Goal: Register for event/course

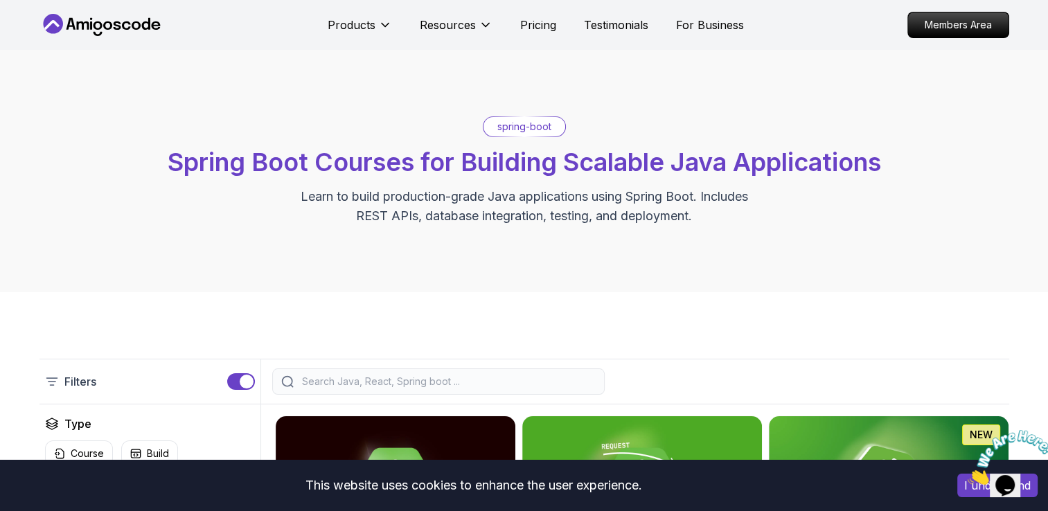
click at [881, 104] on div "spring-boot Spring Boot Courses for Building Scalable Java Applications Learn t…" at bounding box center [524, 171] width 1048 height 242
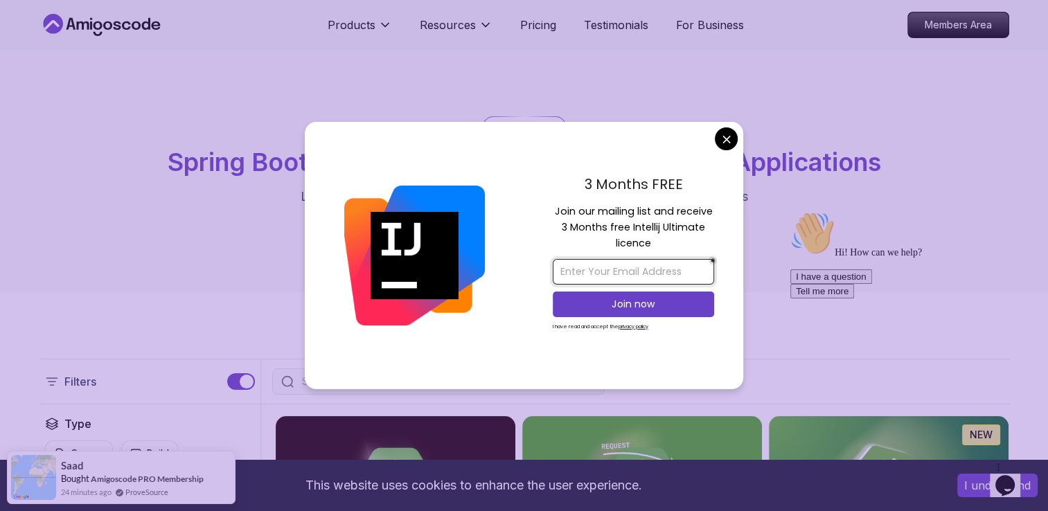
click at [648, 267] on input "email" at bounding box center [633, 272] width 161 height 26
type input "[EMAIL_ADDRESS][DOMAIN_NAME]"
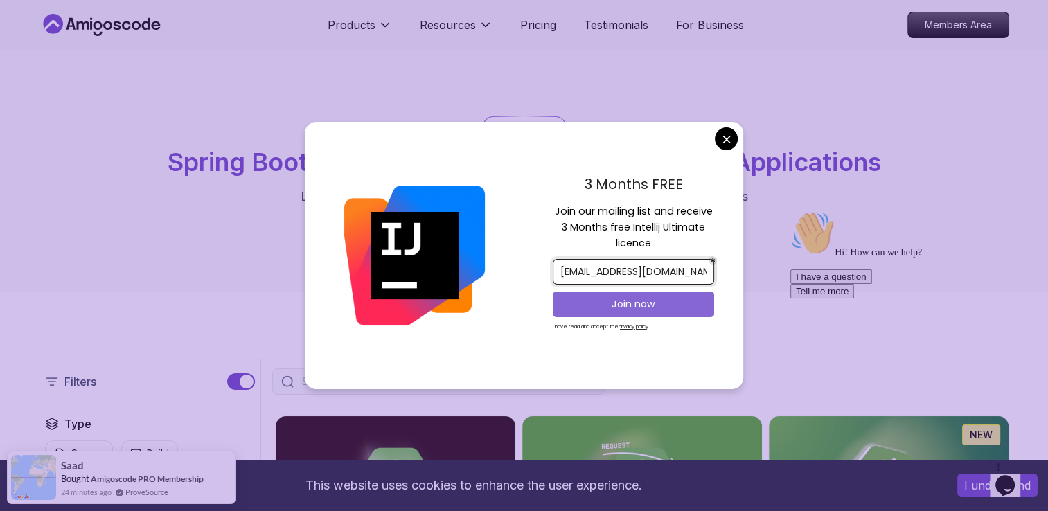
click at [648, 301] on p "Join now" at bounding box center [633, 304] width 131 height 14
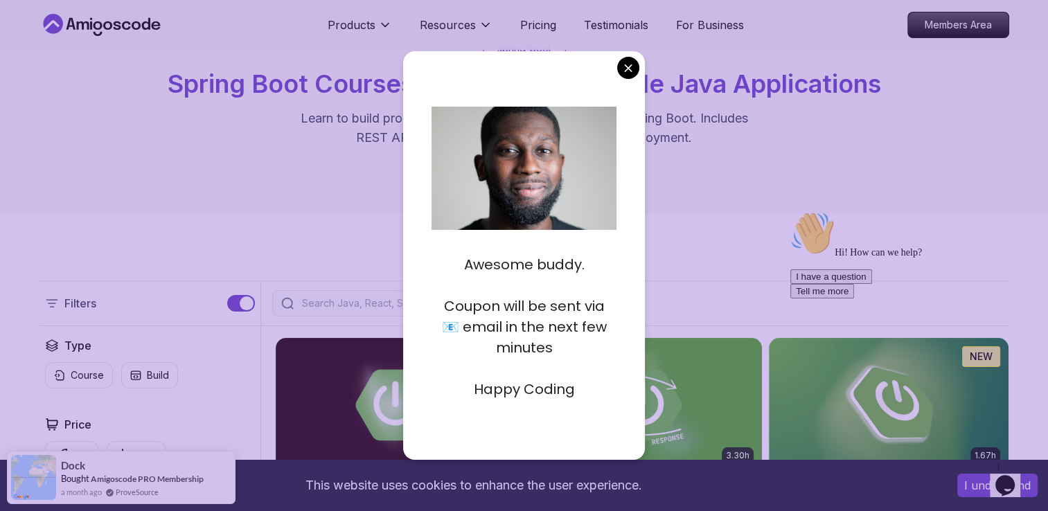
scroll to position [83, 0]
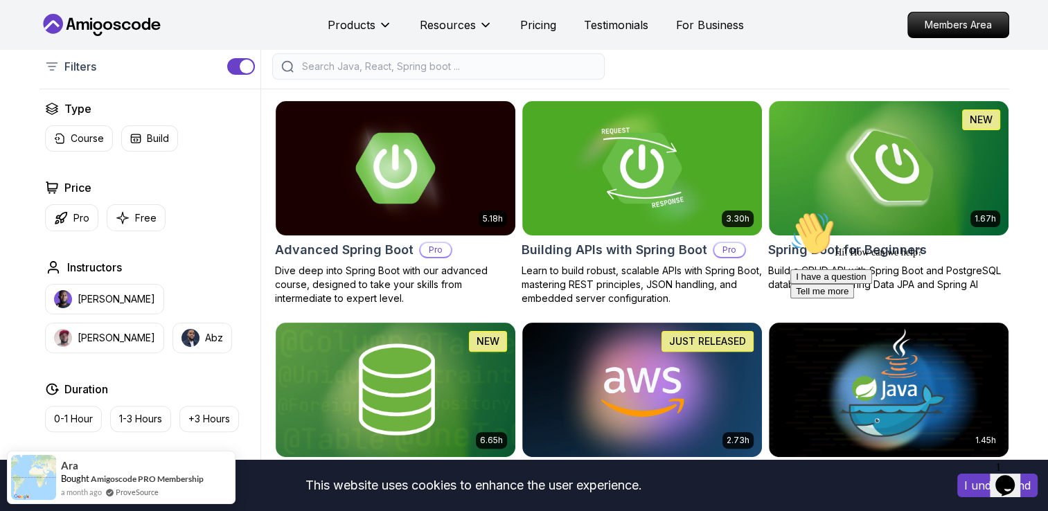
scroll to position [318, 0]
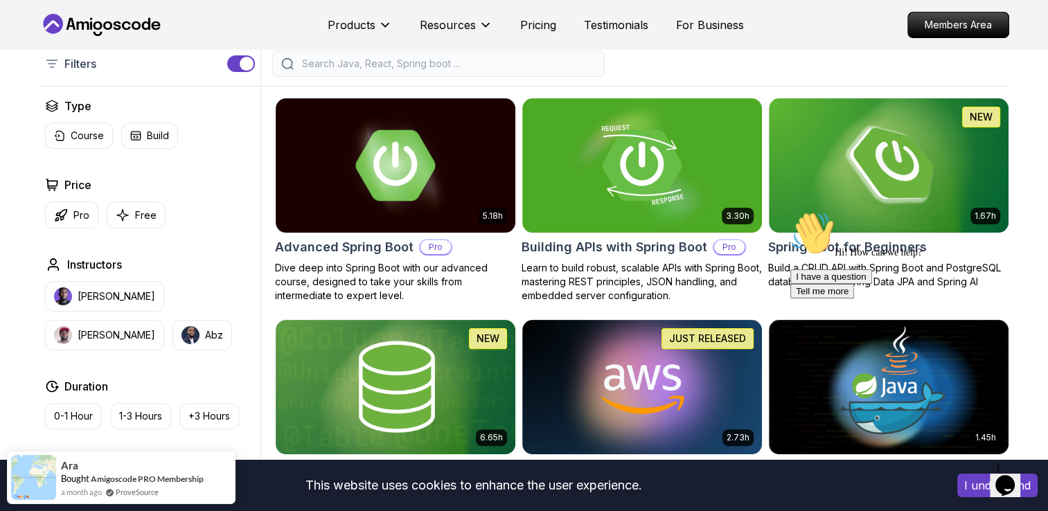
click at [790, 211] on icon "Chat attention grabber" at bounding box center [790, 211] width 0 height 0
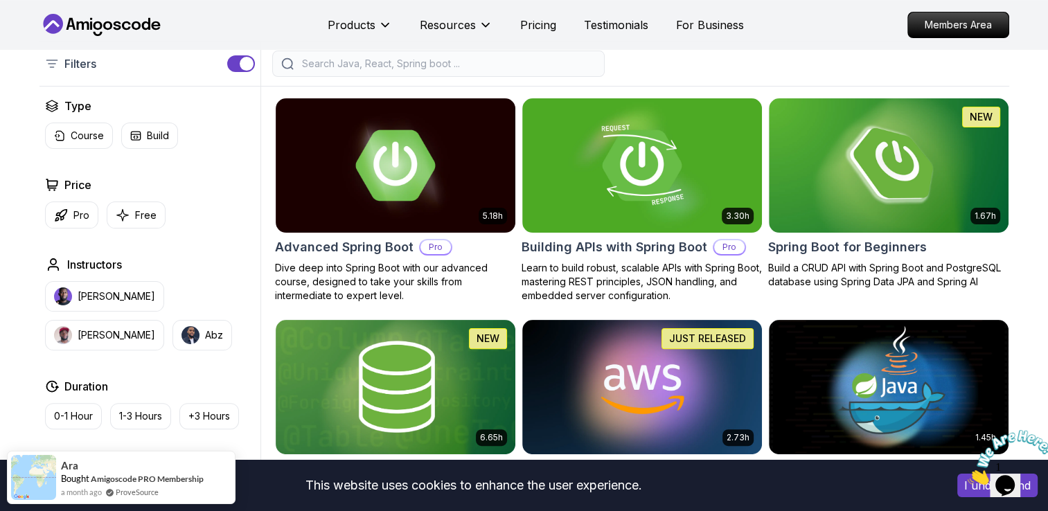
click at [968, 475] on icon "Close" at bounding box center [968, 481] width 0 height 12
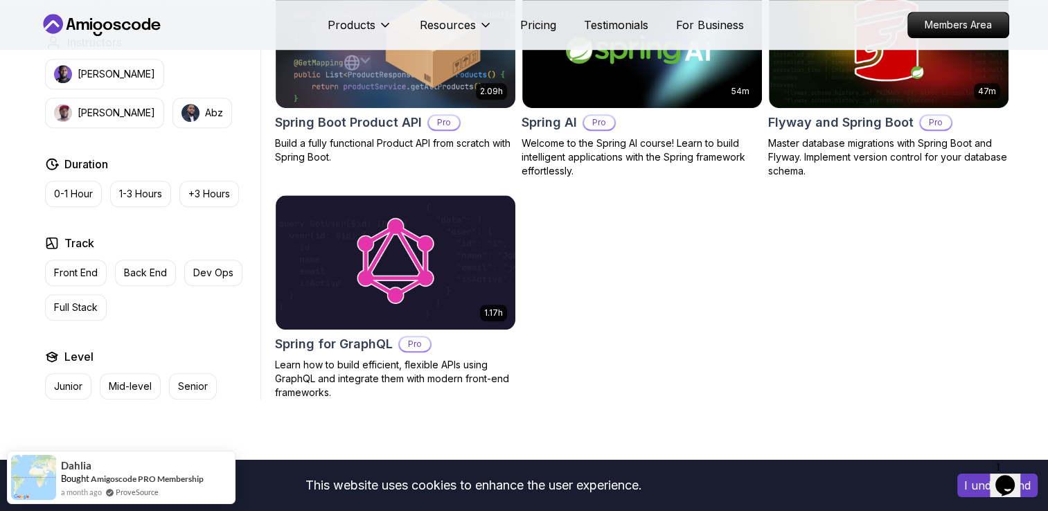
scroll to position [0, 0]
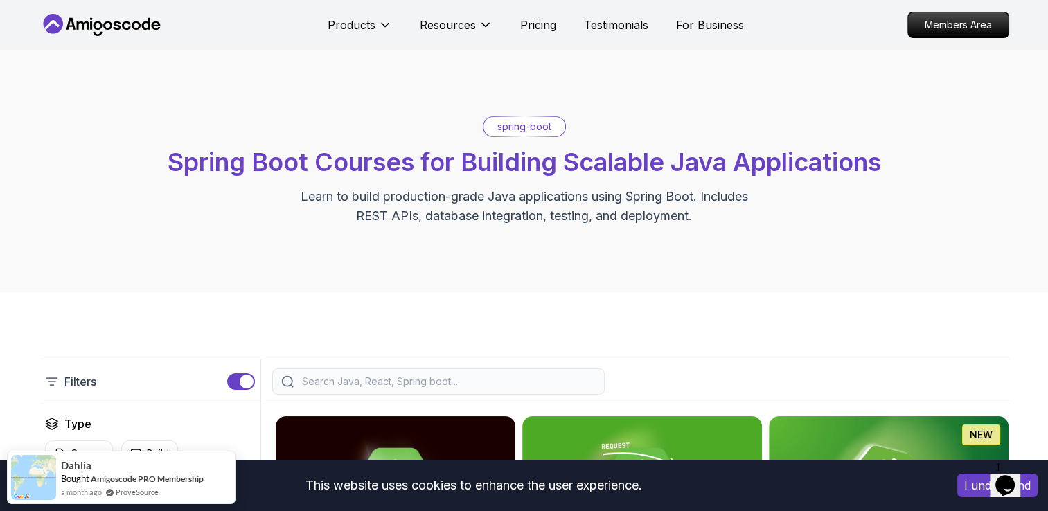
drag, startPoint x: 1007, startPoint y: 461, endPoint x: 1020, endPoint y: 368, distance: 94.5
click html "1 Opens Chat This icon Opens the chat window."
click at [1001, 486] on icon "Opens Chat This icon Opens the chat window." at bounding box center [1005, 486] width 22 height 22
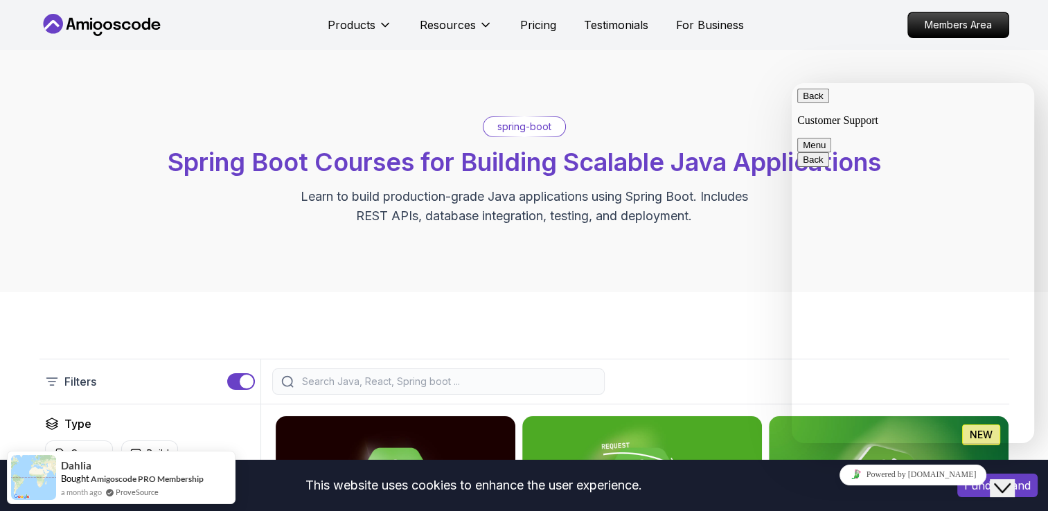
click at [1004, 480] on icon "Close Chat This icon closes the chat window." at bounding box center [1002, 488] width 17 height 17
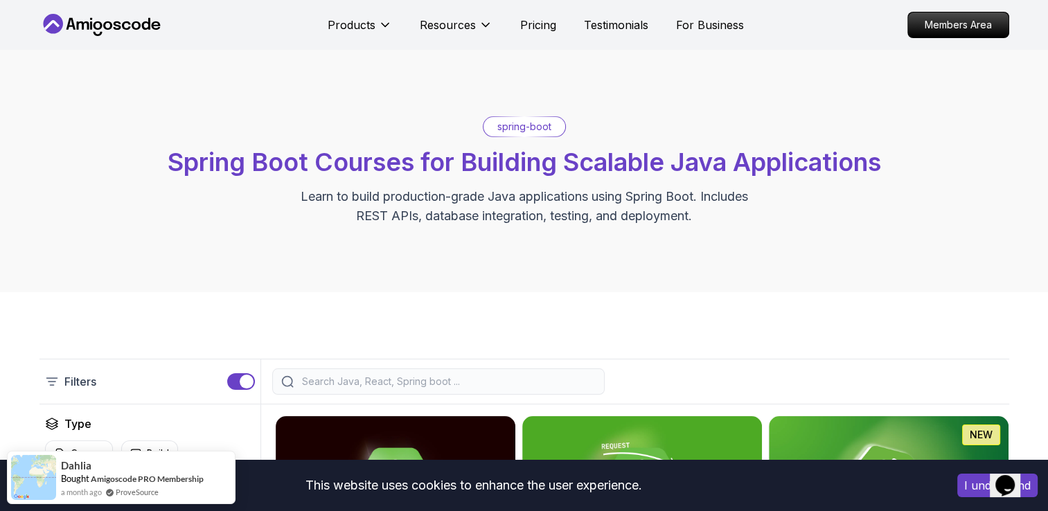
click at [947, 489] on div "I understand" at bounding box center [997, 485] width 101 height 44
click at [973, 484] on button "I understand" at bounding box center [997, 486] width 80 height 24
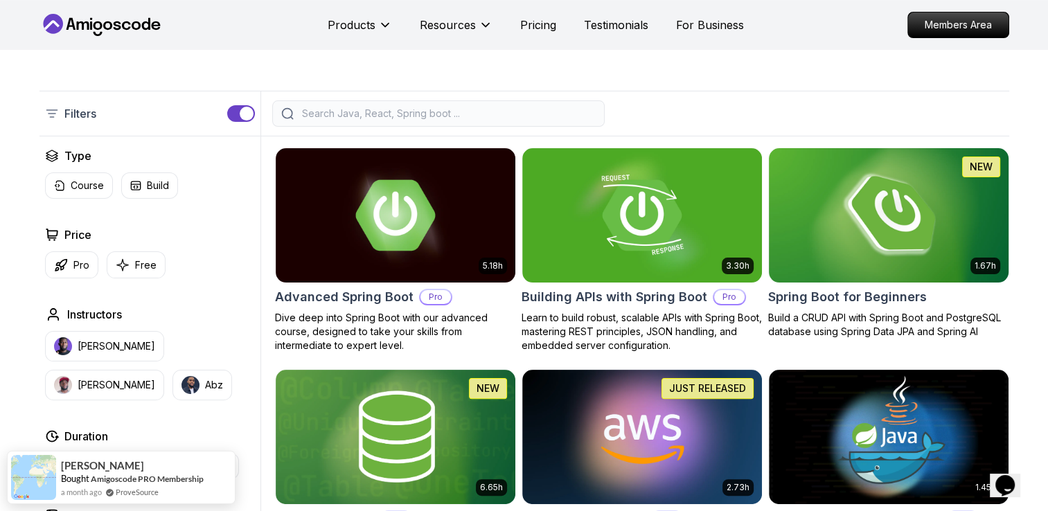
scroll to position [263, 0]
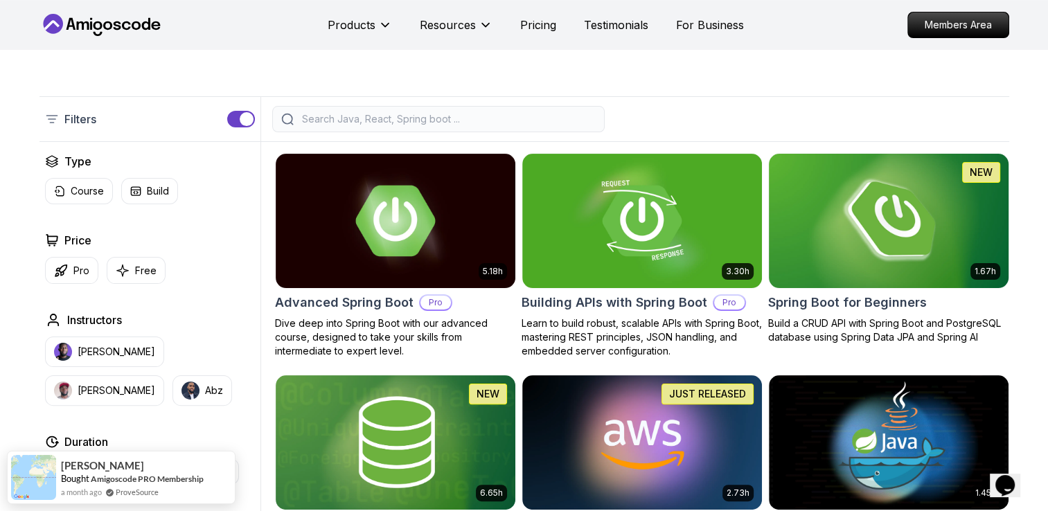
click at [867, 251] on img at bounding box center [888, 220] width 251 height 141
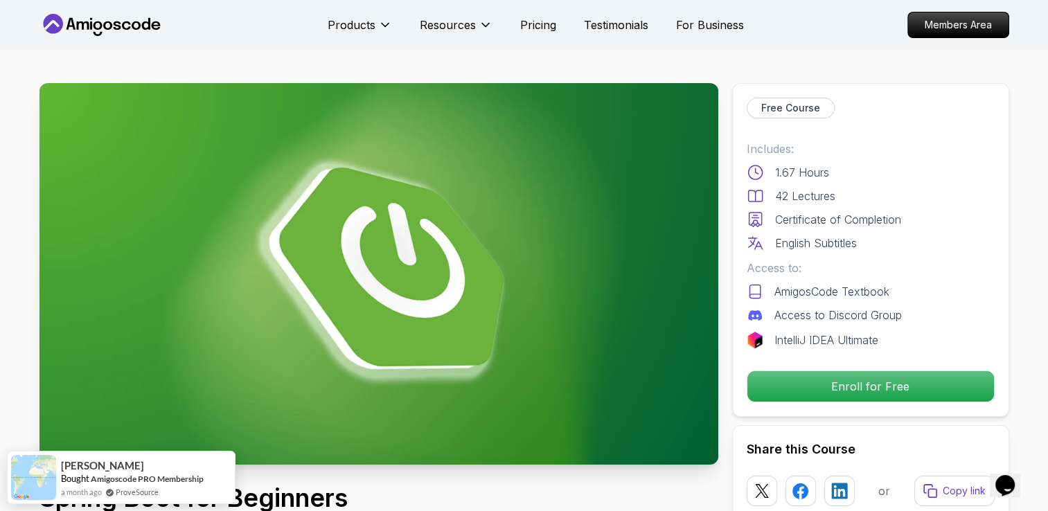
click at [830, 35] on nav "Products Resources Pricing Testimonials For Business Members Area" at bounding box center [524, 25] width 970 height 50
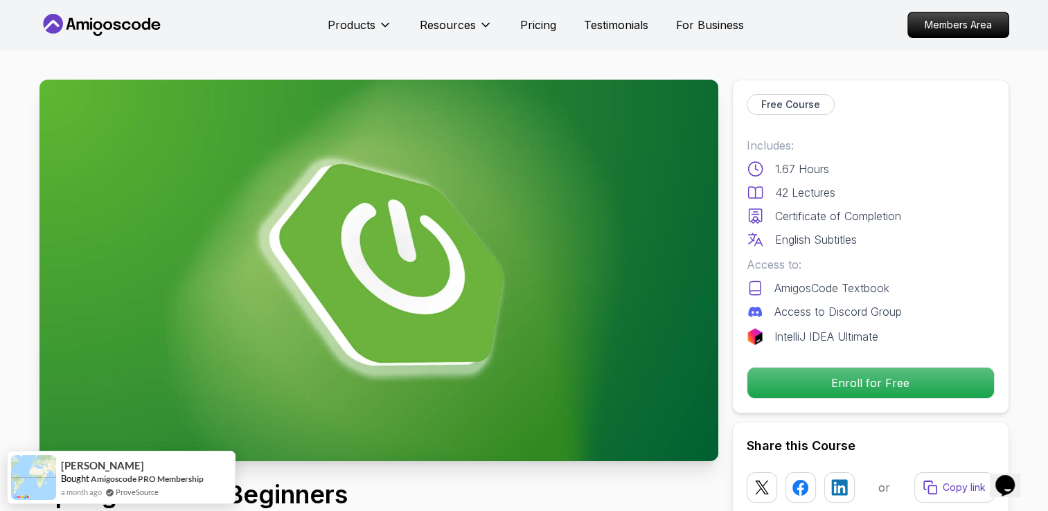
click at [791, 30] on nav "Products Resources Pricing Testimonials For Business Members Area" at bounding box center [524, 25] width 970 height 50
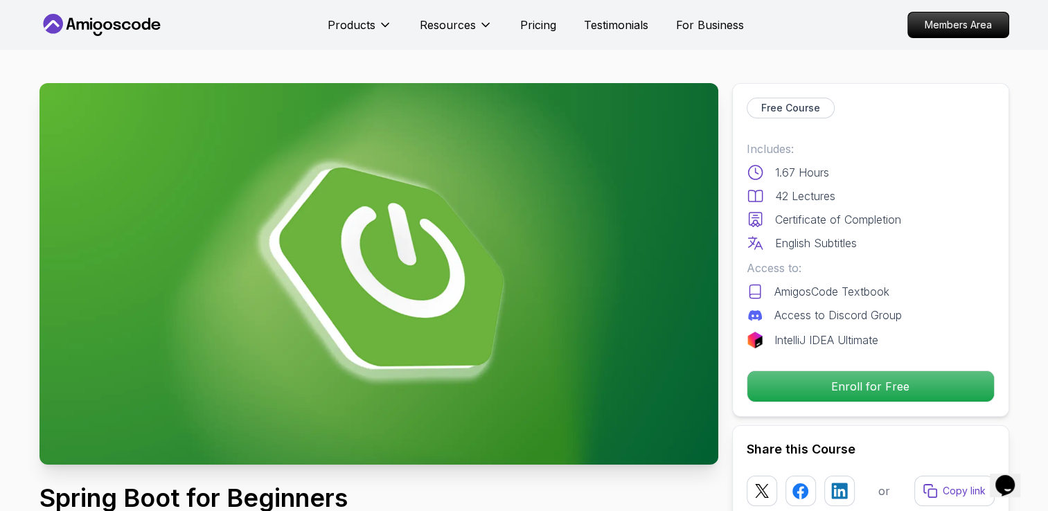
click at [794, 33] on nav "Products Resources Pricing Testimonials For Business Members Area" at bounding box center [524, 25] width 970 height 50
drag, startPoint x: 820, startPoint y: 19, endPoint x: 796, endPoint y: 57, distance: 44.6
click at [820, 21] on nav "Products Resources Pricing Testimonials For Business Members Area" at bounding box center [524, 25] width 970 height 50
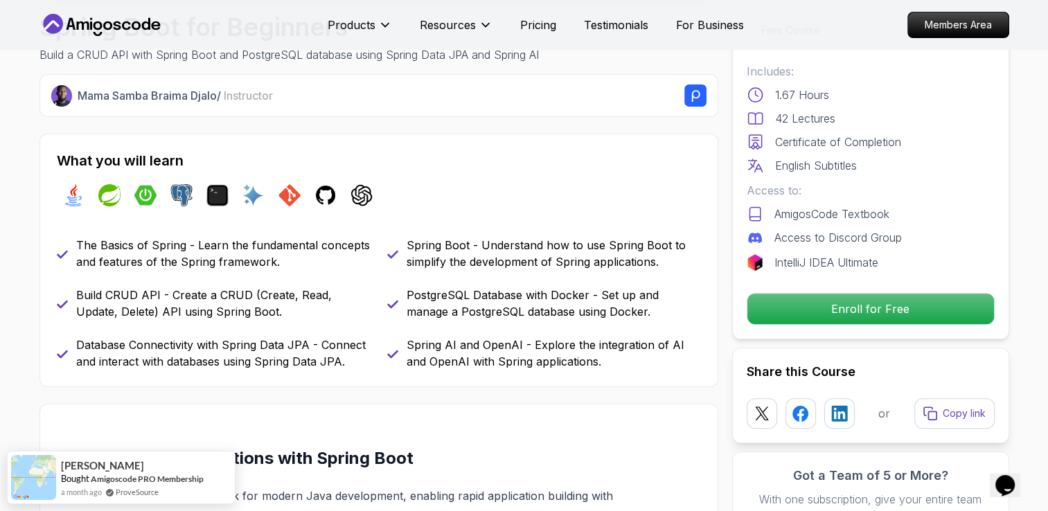
scroll to position [479, 0]
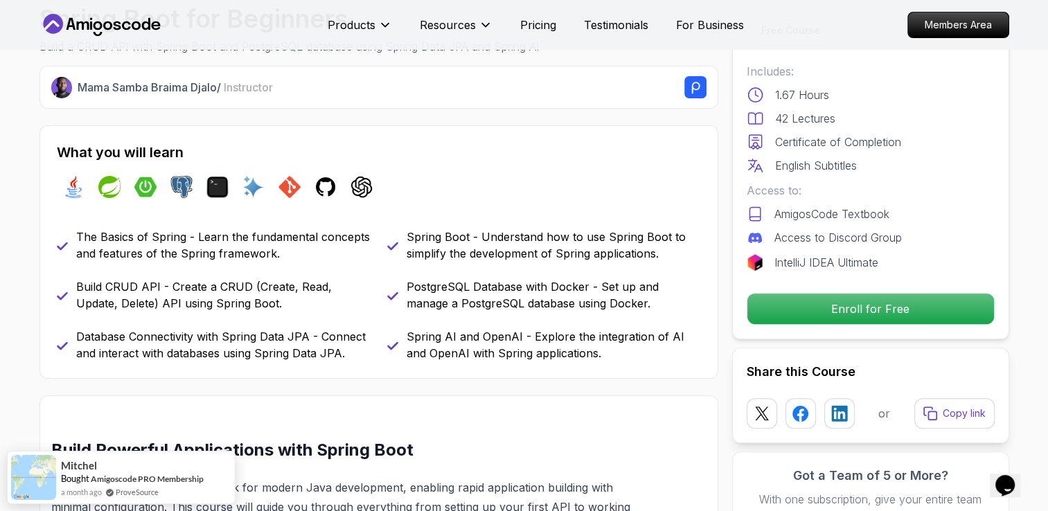
drag, startPoint x: 1031, startPoint y: 87, endPoint x: 1031, endPoint y: 109, distance: 22.2
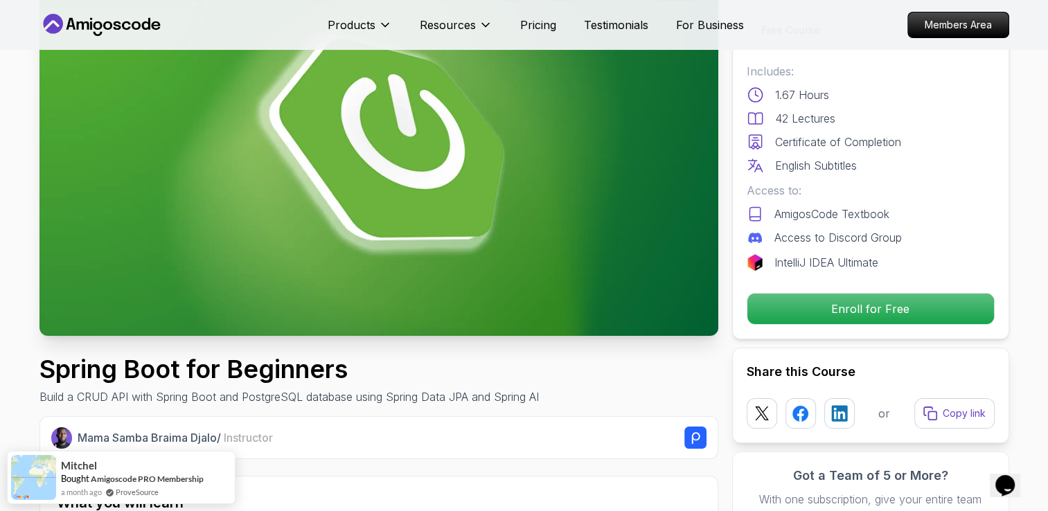
scroll to position [0, 0]
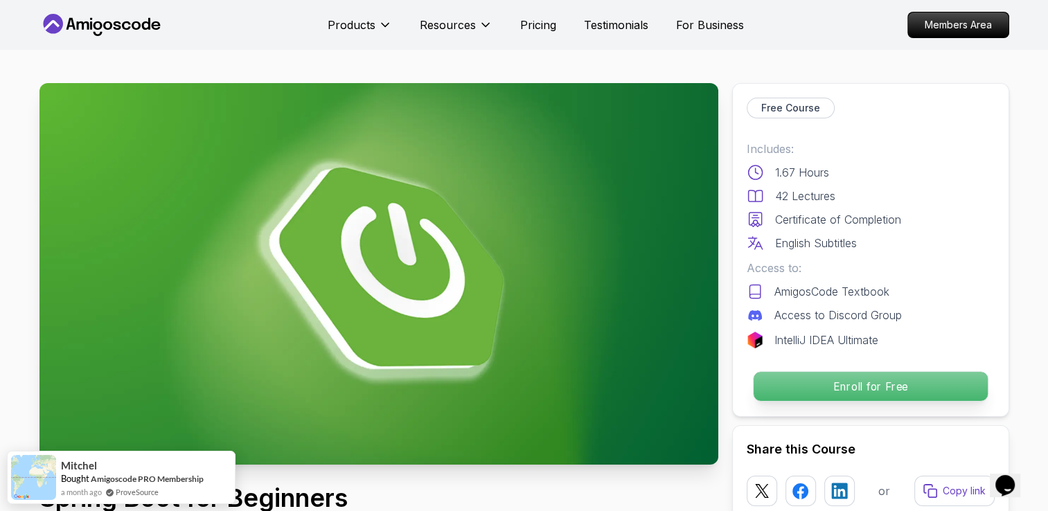
click at [914, 387] on p "Enroll for Free" at bounding box center [870, 386] width 234 height 29
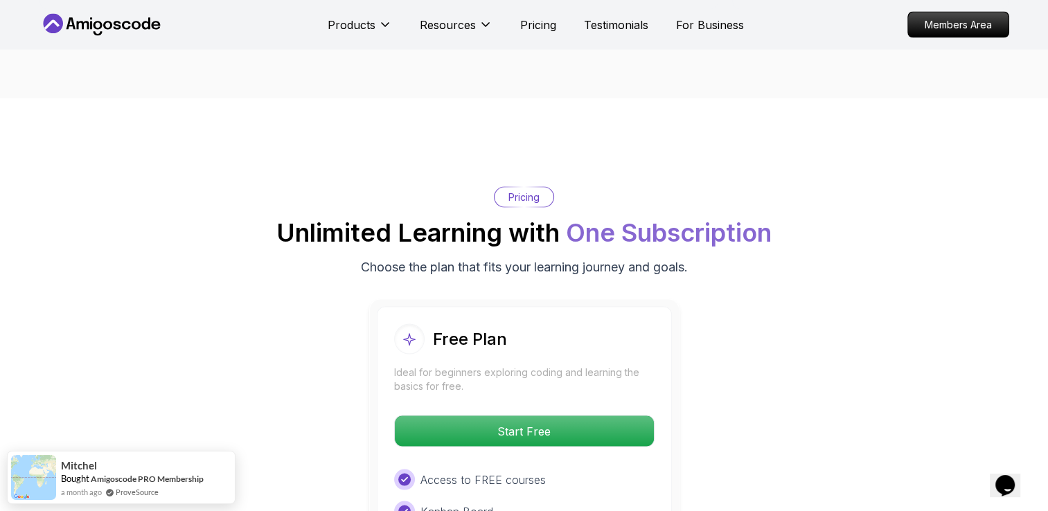
scroll to position [2716, 0]
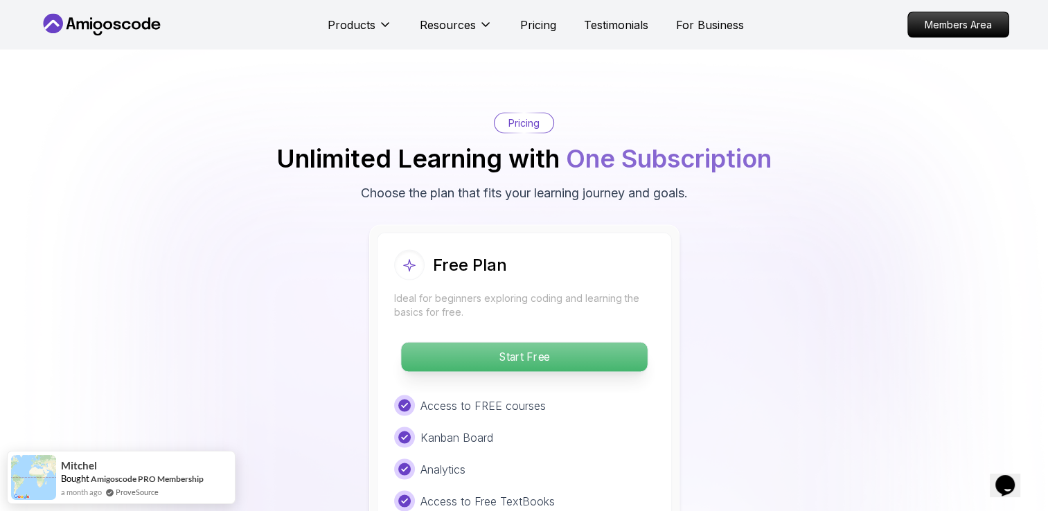
click at [581, 343] on p "Start Free" at bounding box center [524, 357] width 246 height 29
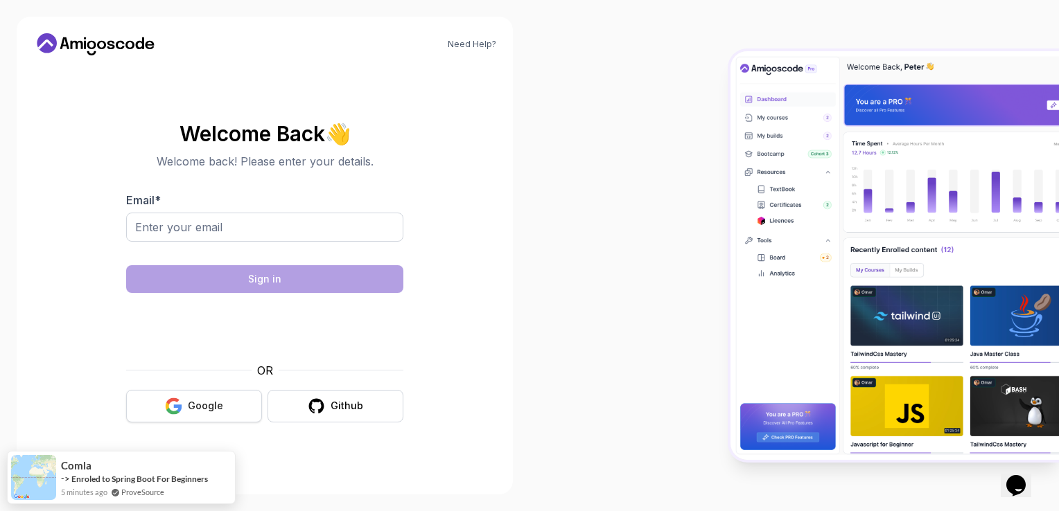
click at [216, 403] on div "Google" at bounding box center [205, 406] width 35 height 14
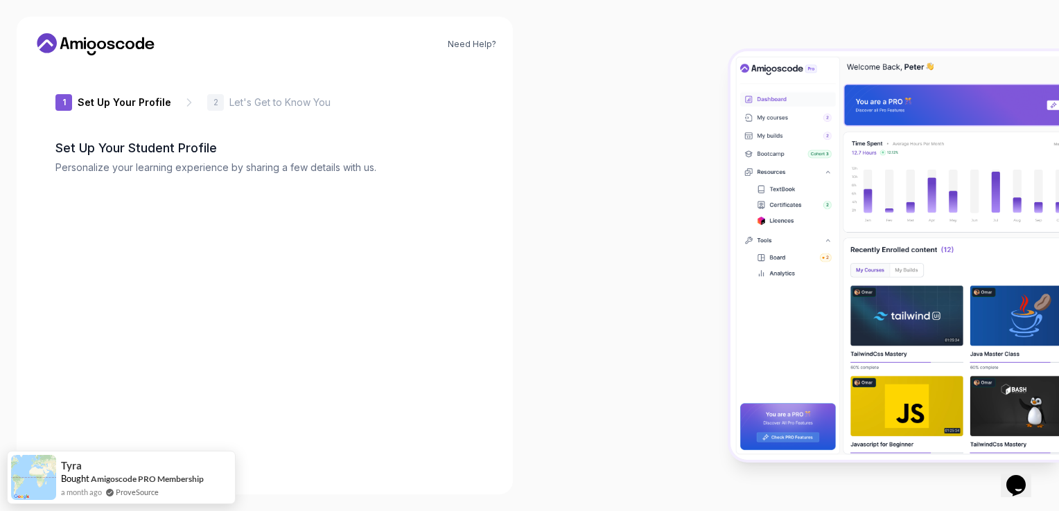
type input "daringwolfb1bb8"
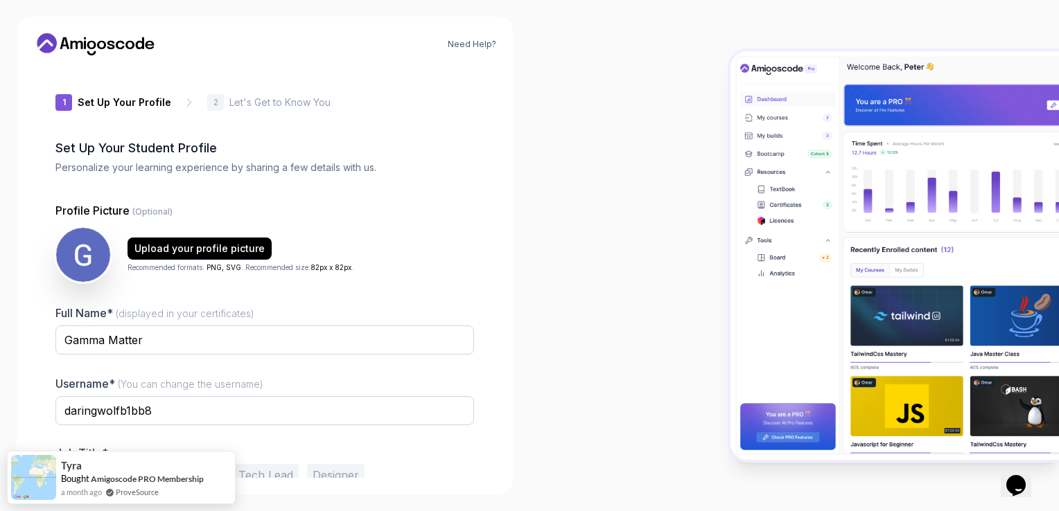
click at [389, 197] on div "1 Set Up Your Profile 1 Set Up Your Profile 2 Let's Get to Know You Set Up Your…" at bounding box center [264, 272] width 418 height 411
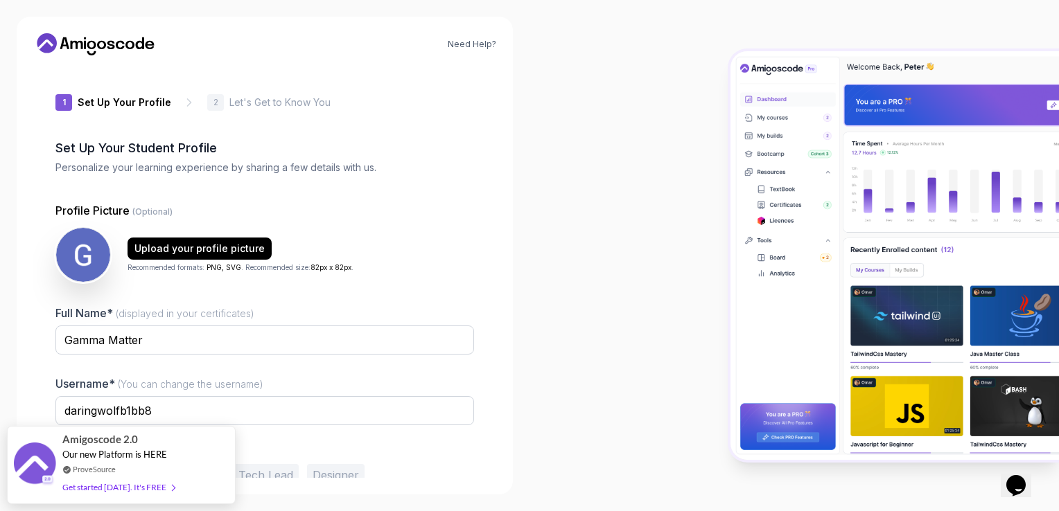
click at [1025, 475] on icon "$i18n('chat', 'chat_widget')" at bounding box center [1015, 485] width 19 height 21
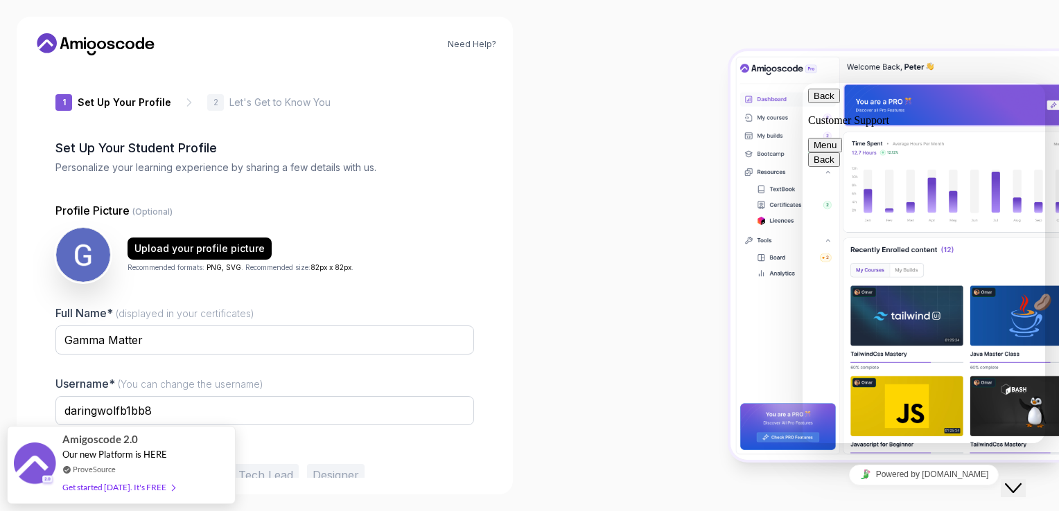
click at [802, 83] on div "Rate this chat Insert emoji" at bounding box center [802, 83] width 0 height 0
click at [802, 83] on textarea at bounding box center [802, 83] width 0 height 0
type textarea "Are you an AI?"
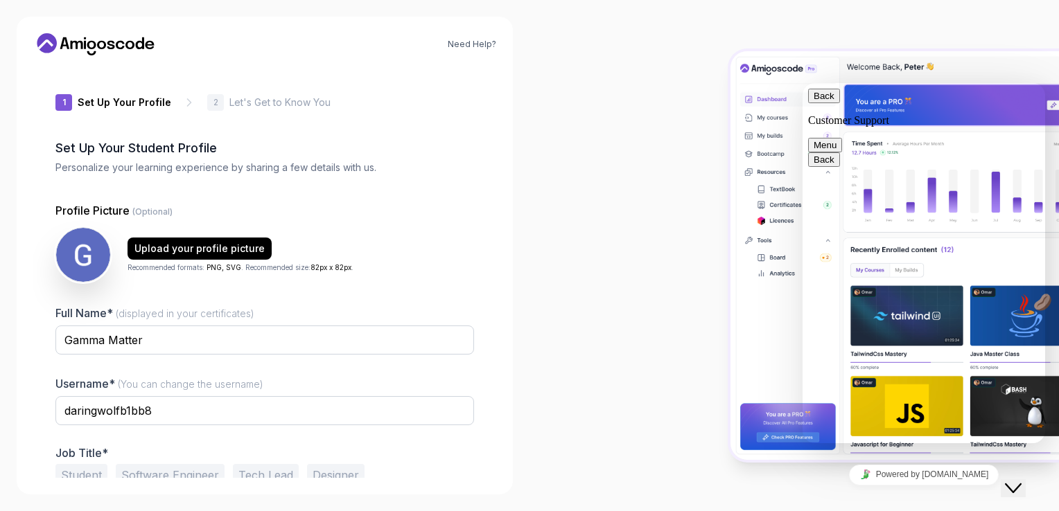
drag, startPoint x: 1040, startPoint y: 313, endPoint x: 1044, endPoint y: 335, distance: 22.6
click at [828, 99] on button "Back" at bounding box center [824, 96] width 32 height 15
click at [817, 97] on button "Back" at bounding box center [824, 96] width 32 height 15
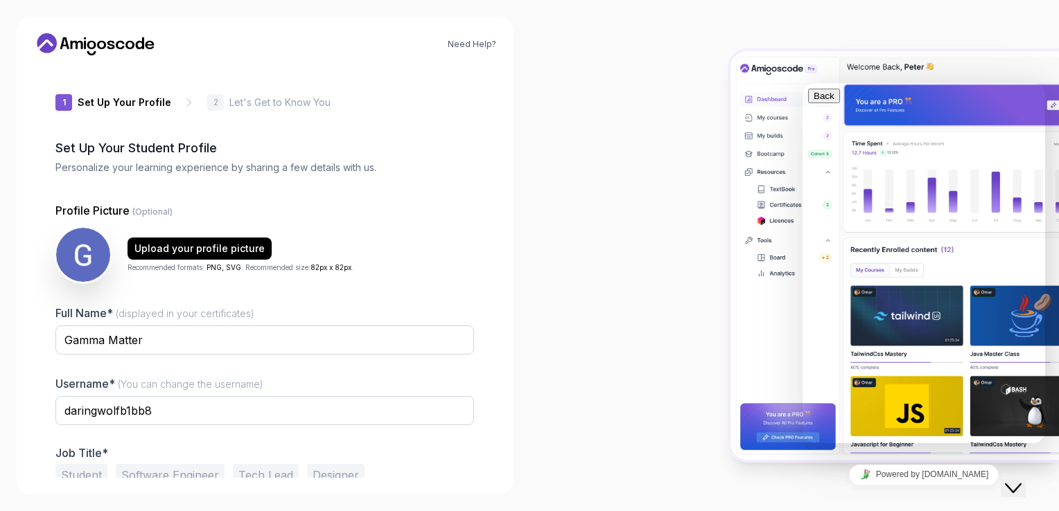
click at [1018, 479] on button "Close Chat This icon closes the chat window." at bounding box center [1012, 488] width 25 height 18
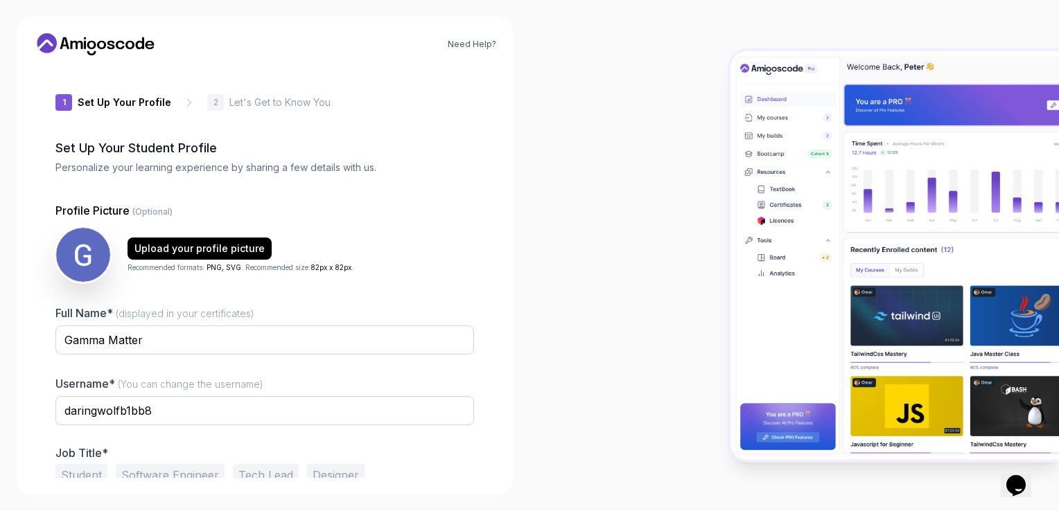
click at [590, 297] on div at bounding box center [793, 255] width 529 height 511
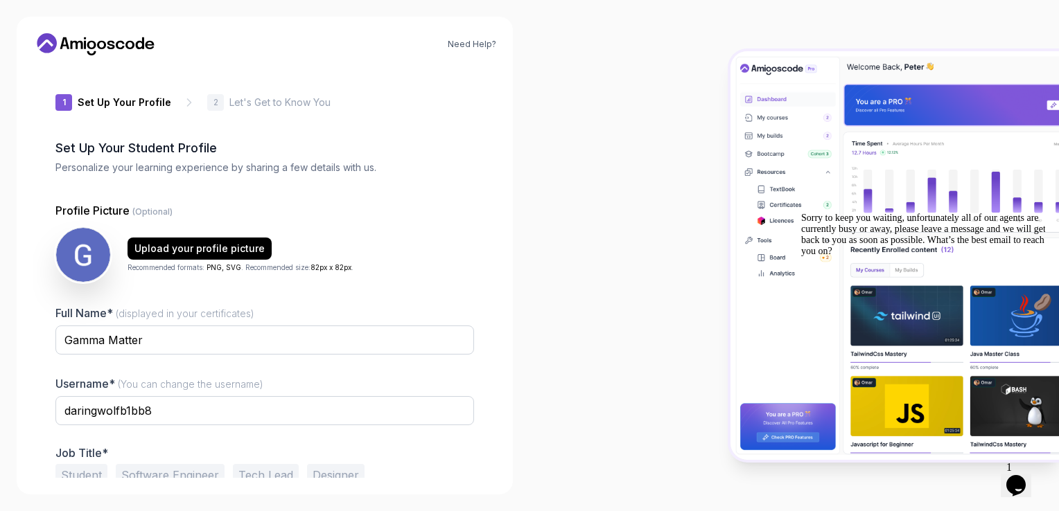
click at [1023, 475] on icon "$i18n('chat', 'chat_widget')" at bounding box center [1015, 485] width 19 height 21
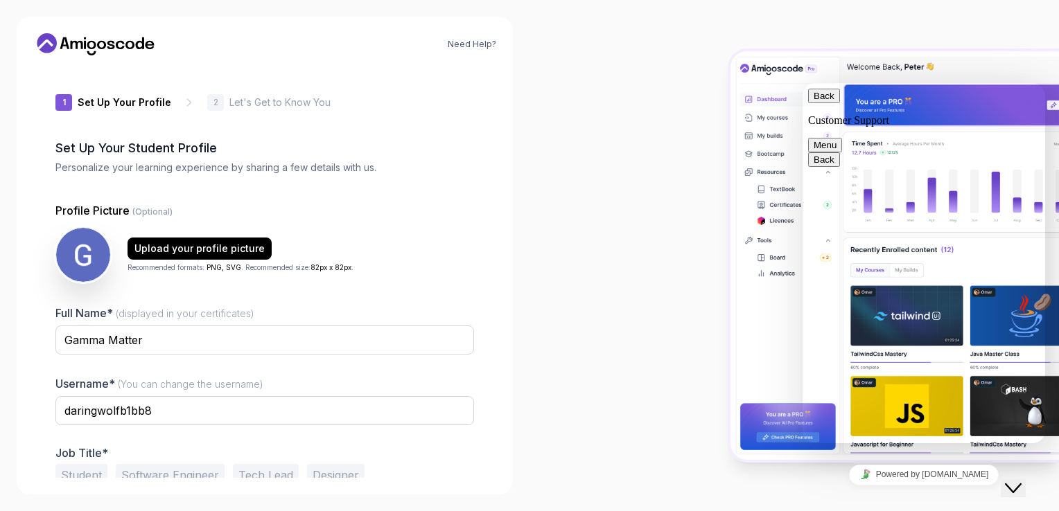
click at [820, 103] on button "Back" at bounding box center [824, 96] width 32 height 15
click at [1021, 480] on icon "Close Chat This icon closes the chat window." at bounding box center [1012, 488] width 17 height 17
